Goal: Find specific page/section: Find specific page/section

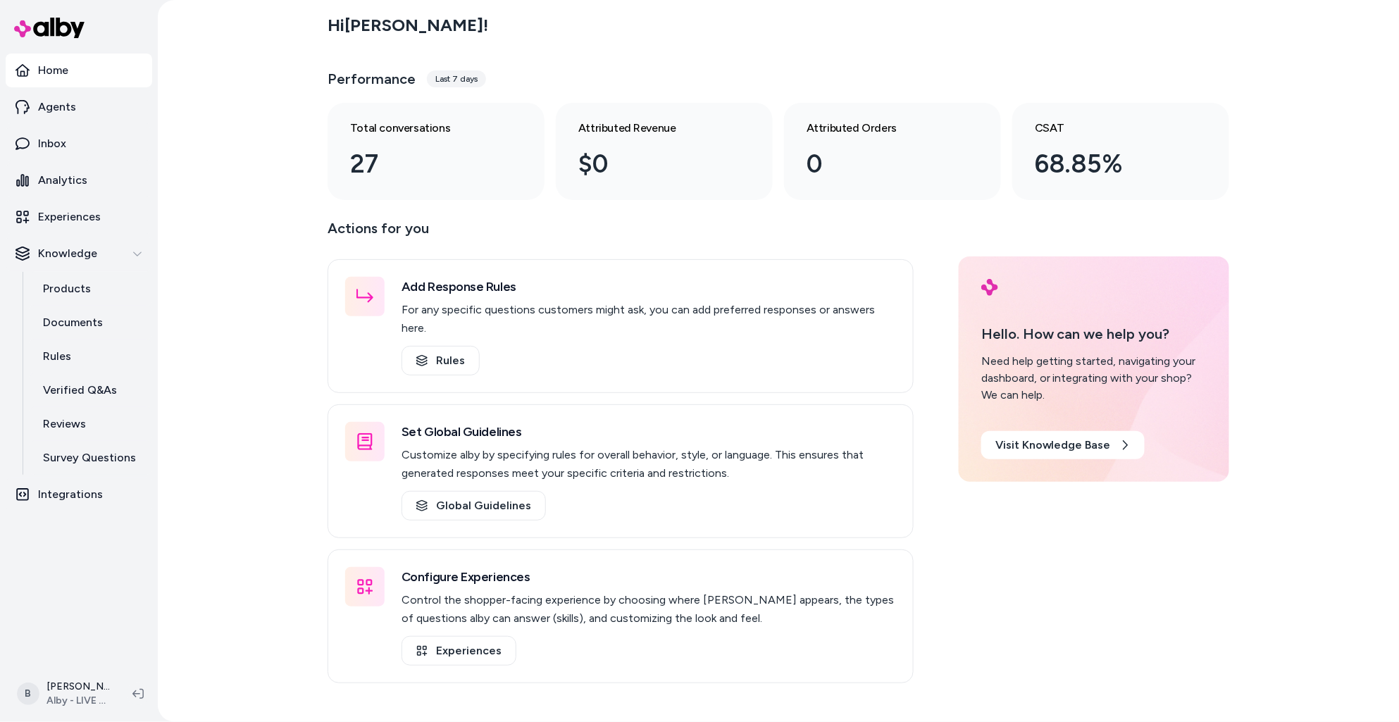
click at [266, 552] on div "Hi Bryan ! Performance Last 7 days Total conversations 27 Attributed Revenue $0…" at bounding box center [778, 361] width 1241 height 722
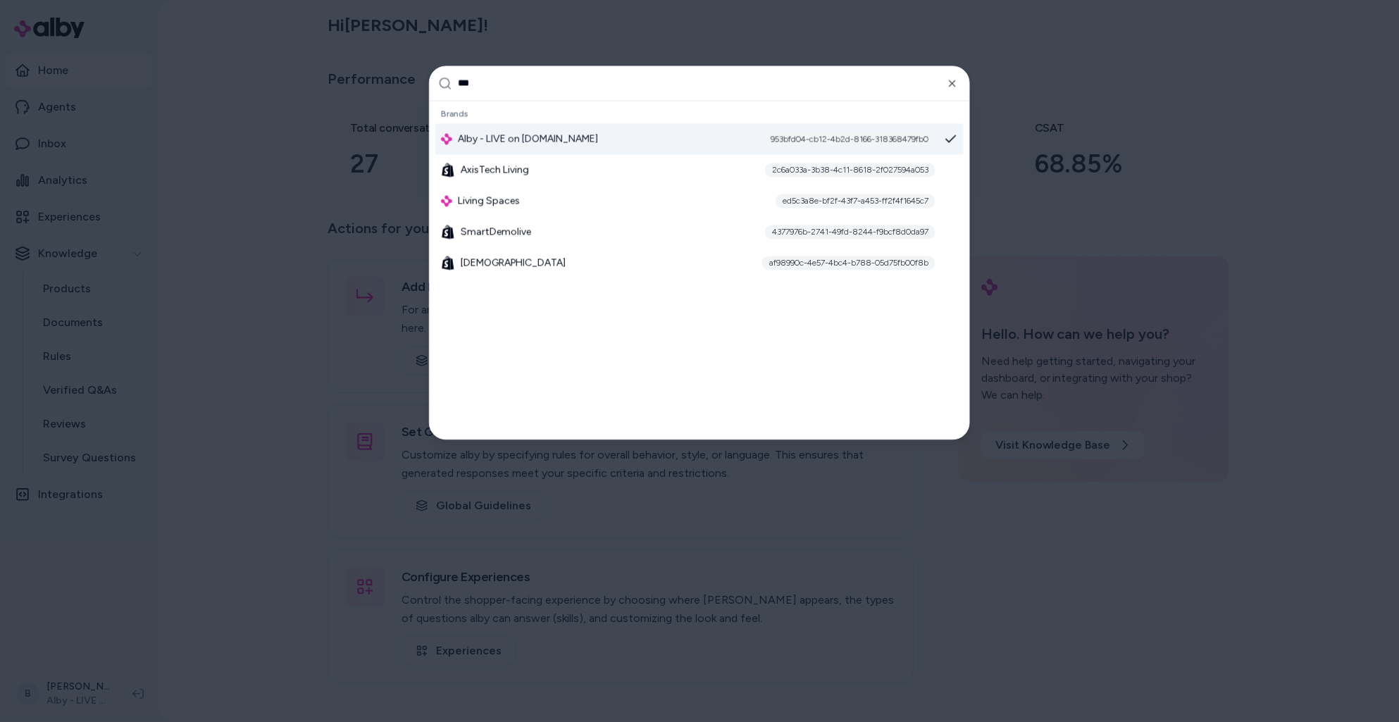
type input "****"
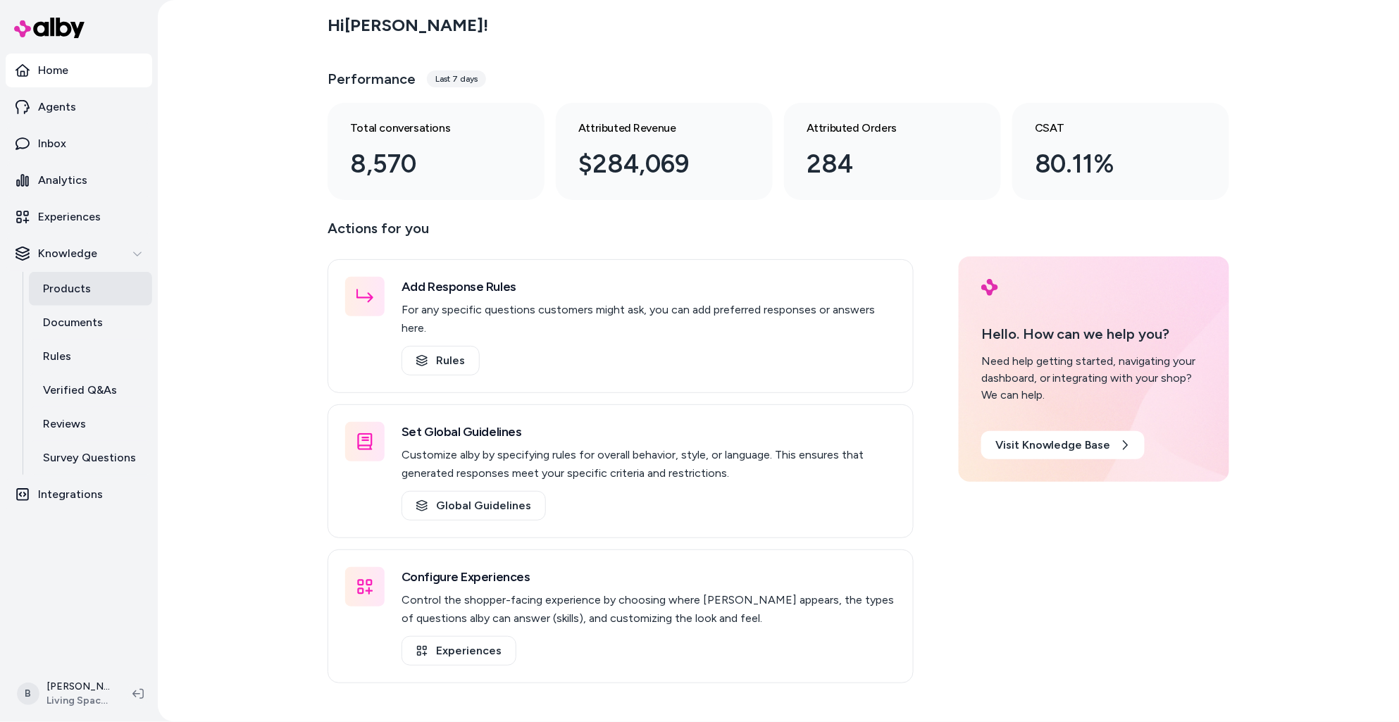
click at [89, 293] on link "Products" at bounding box center [90, 289] width 123 height 34
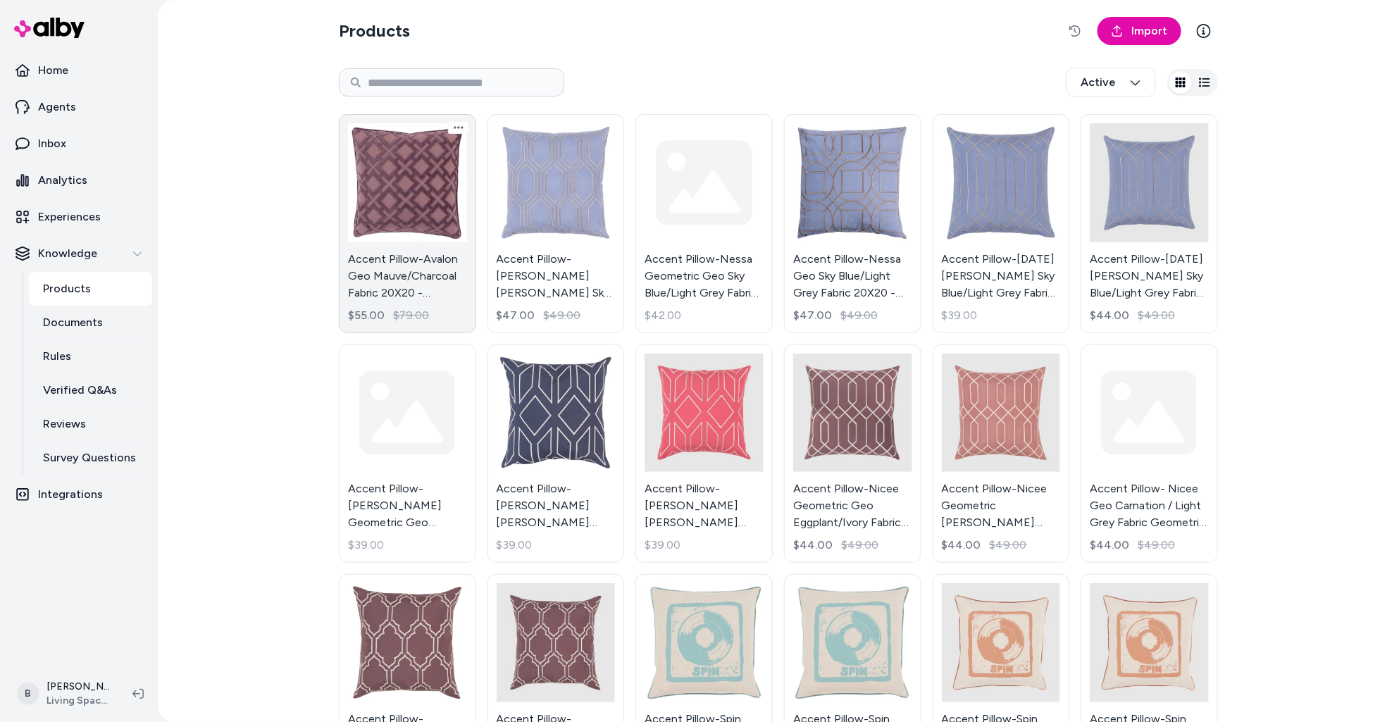
click at [439, 230] on link "Accent Pillow-Avalon Geo Mauve/Charcoal Fabric 20X20 - Geometric By Surya $55.0…" at bounding box center [407, 223] width 137 height 219
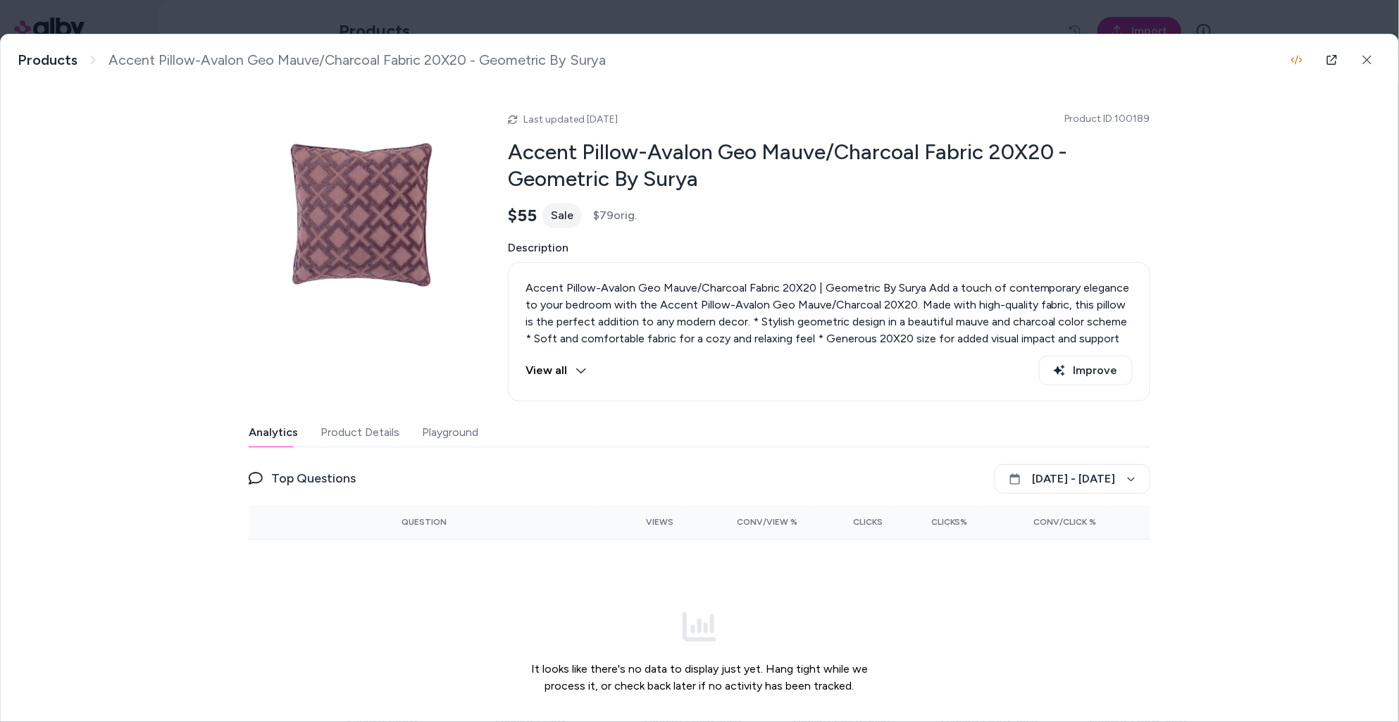
click at [384, 436] on button "Product Details" at bounding box center [359, 432] width 79 height 28
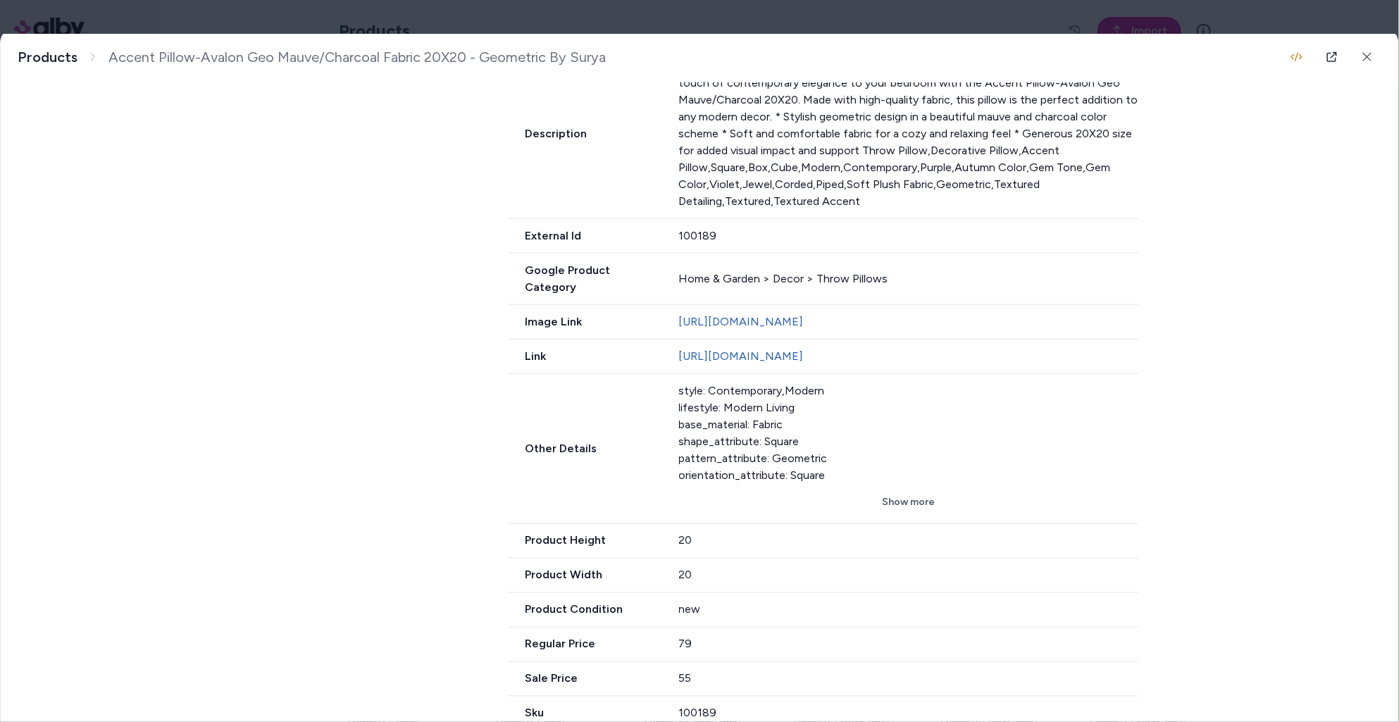
scroll to position [660, 0]
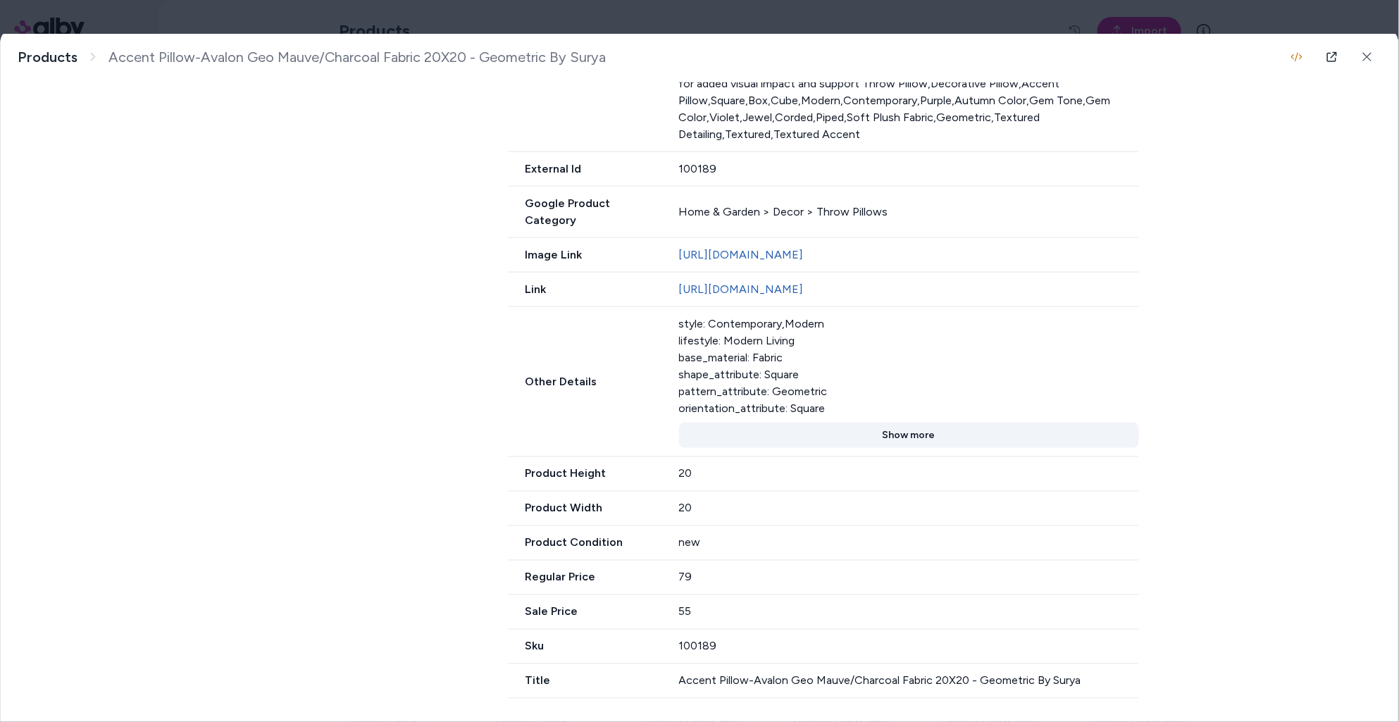
click at [922, 428] on button "Show more" at bounding box center [909, 435] width 461 height 25
click at [920, 439] on button "Show less" at bounding box center [909, 435] width 461 height 25
click at [920, 439] on button "Show more" at bounding box center [909, 435] width 461 height 25
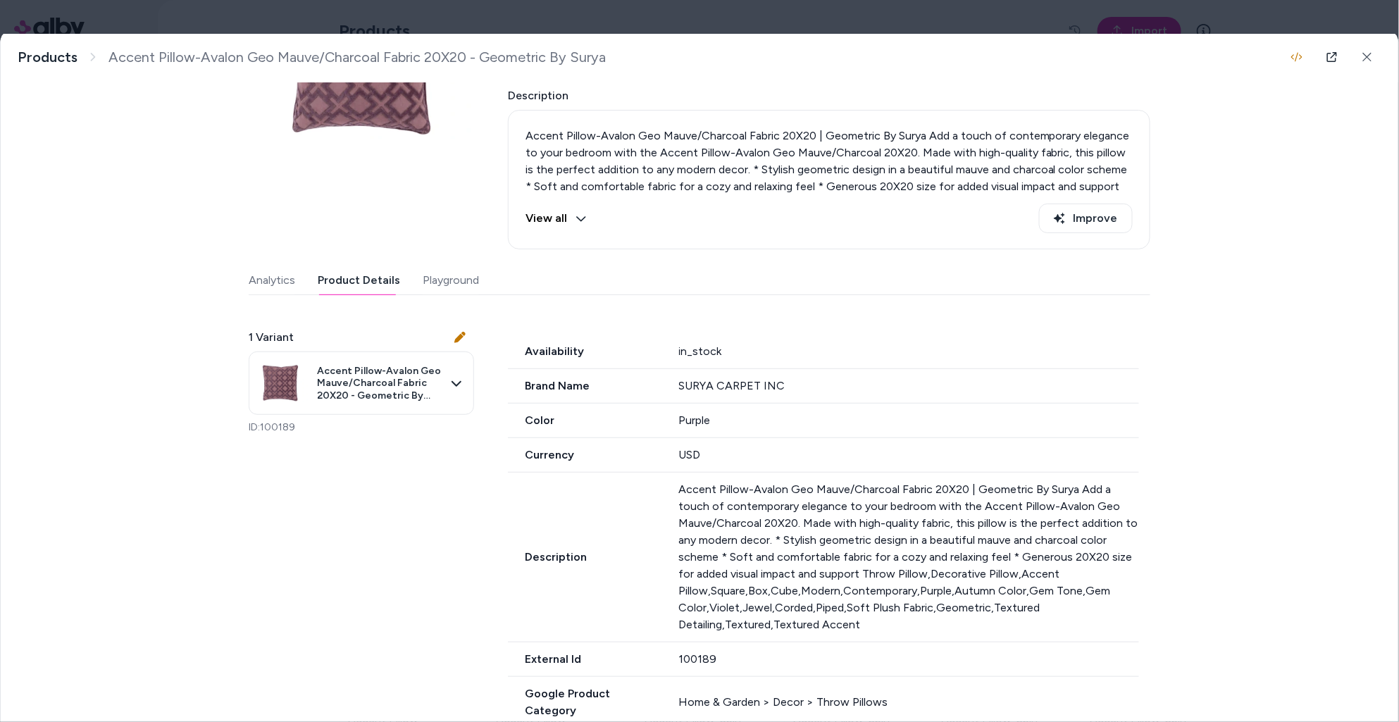
scroll to position [0, 0]
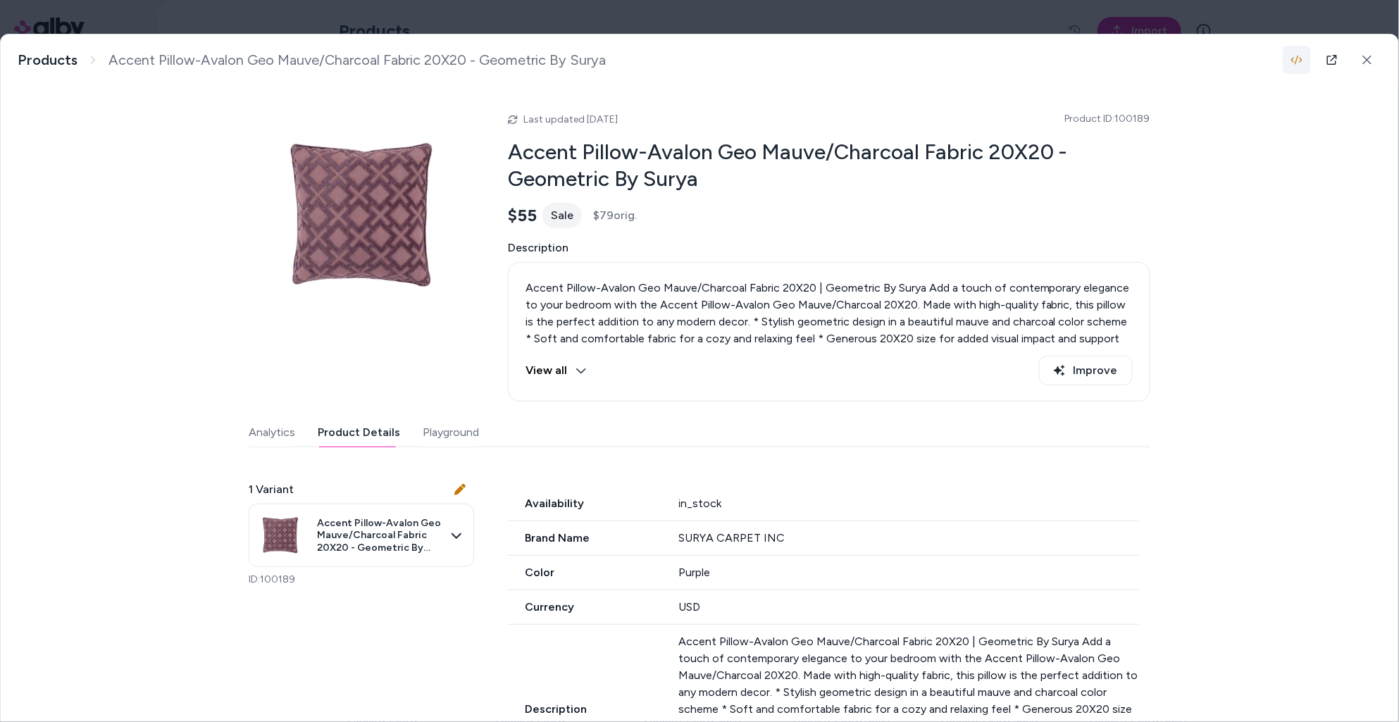
click at [1301, 61] on icon "button" at bounding box center [1296, 60] width 11 height 9
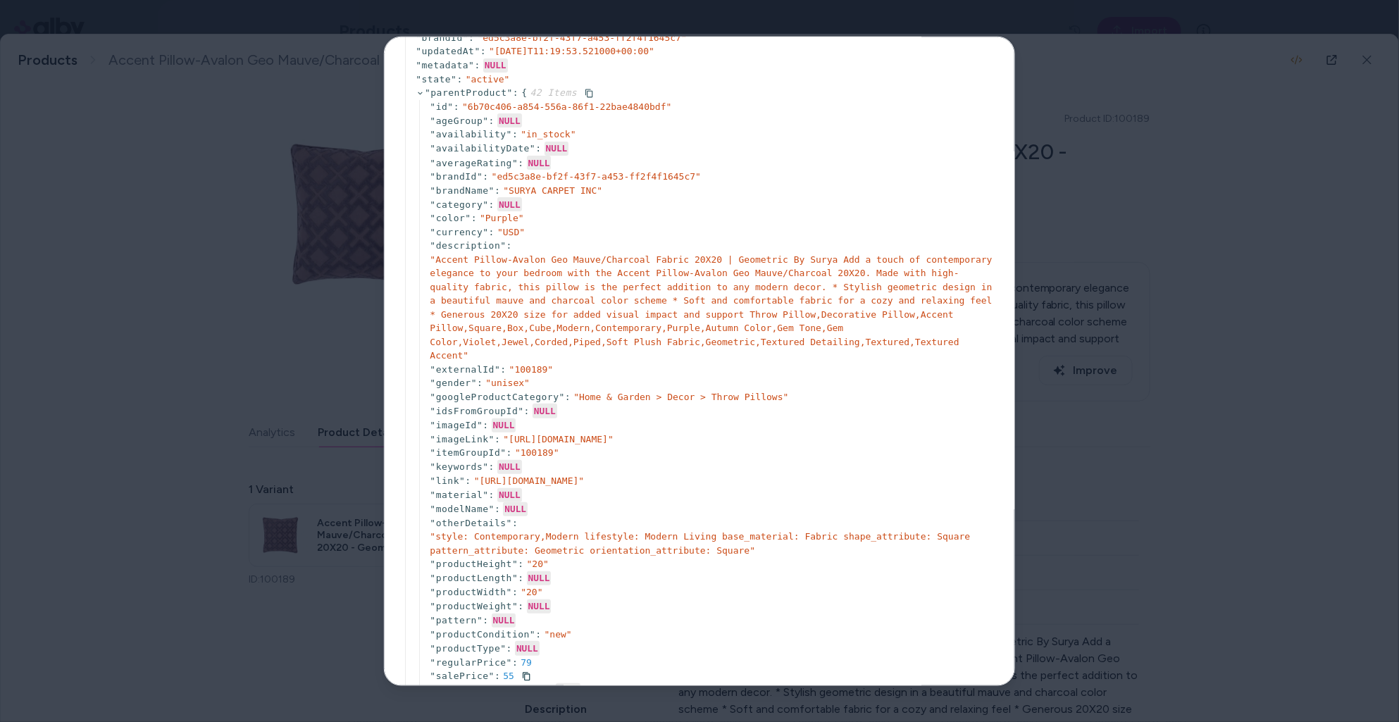
scroll to position [11, 0]
